Goal: Task Accomplishment & Management: Use online tool/utility

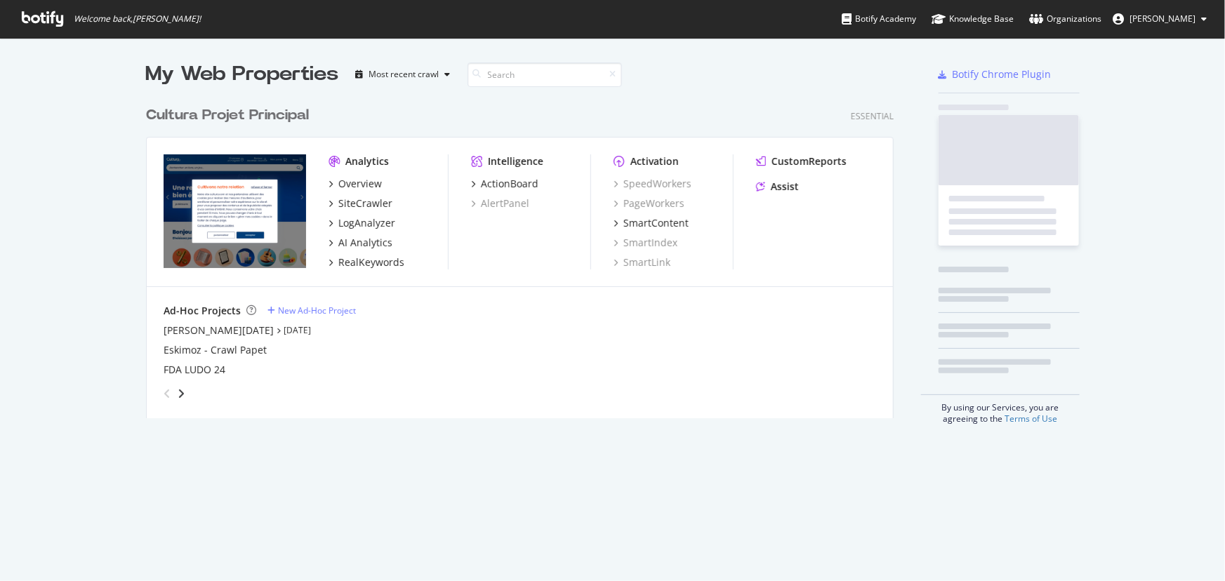
scroll to position [572, 1206]
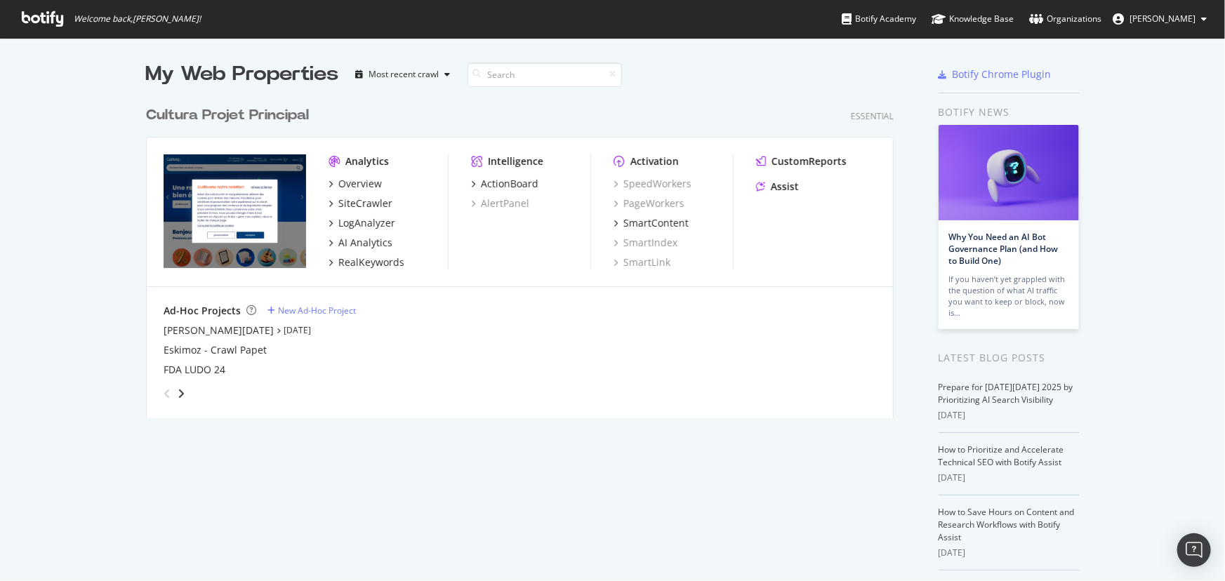
click at [294, 115] on div "Cultura Projet Principal" at bounding box center [227, 115] width 163 height 20
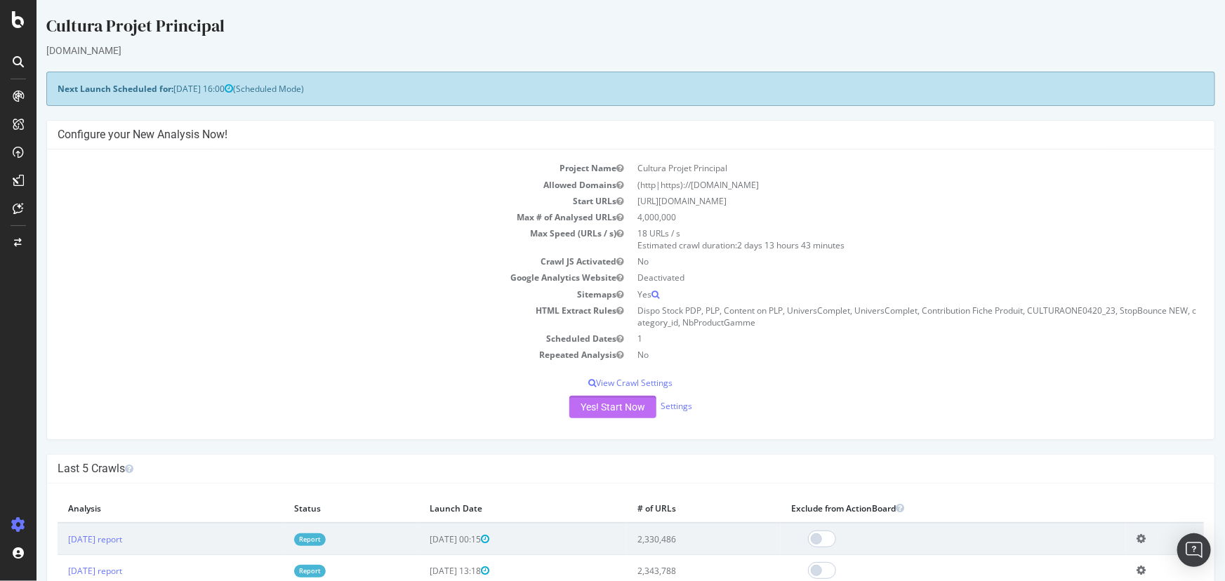
click at [616, 416] on button "Yes! Start Now" at bounding box center [612, 407] width 87 height 22
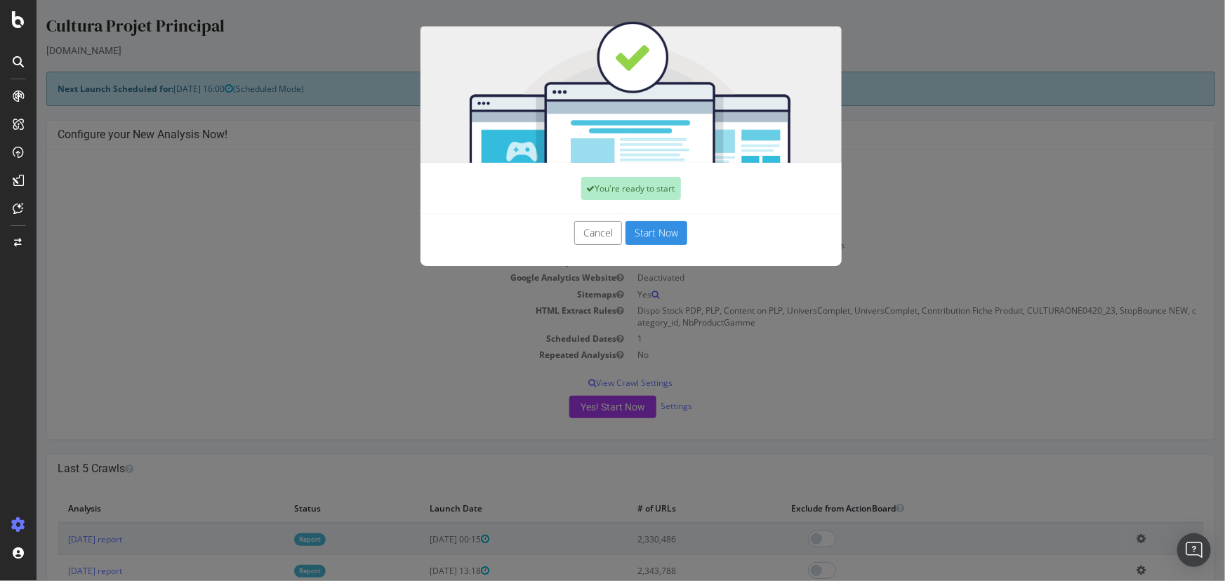
click at [661, 226] on button "Start Now" at bounding box center [656, 233] width 62 height 24
